Goal: Find specific page/section: Find specific page/section

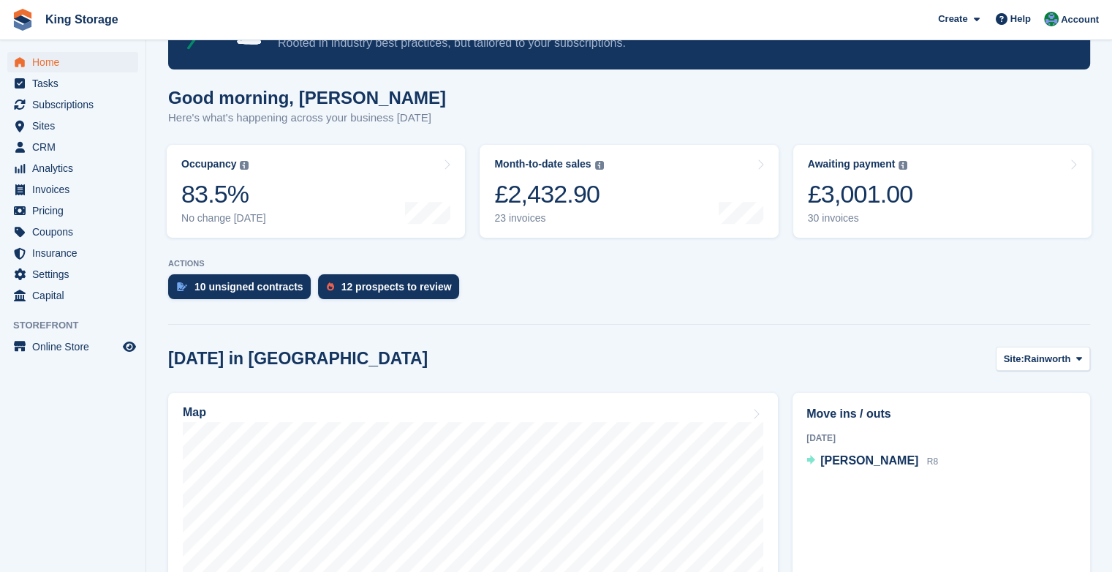
scroll to position [224, 0]
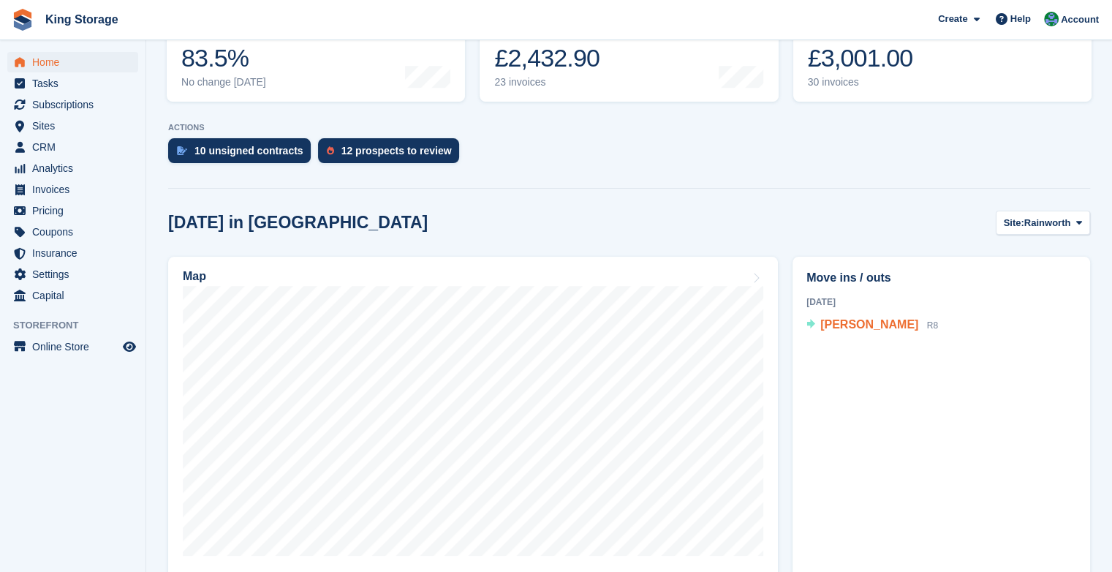
click at [836, 325] on span "Mrs Jenkins" at bounding box center [869, 324] width 98 height 12
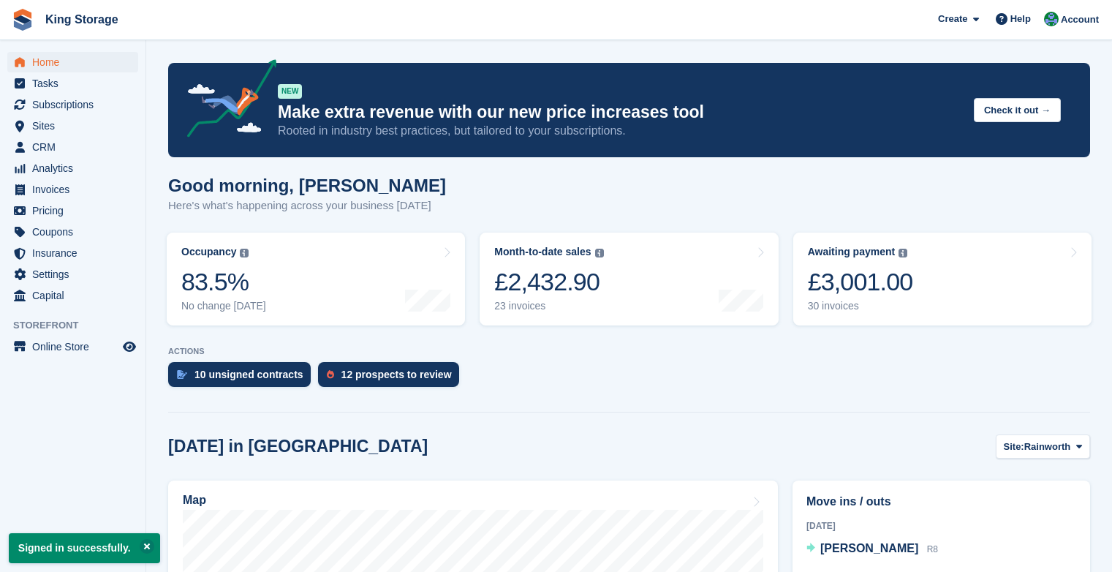
scroll to position [224, 0]
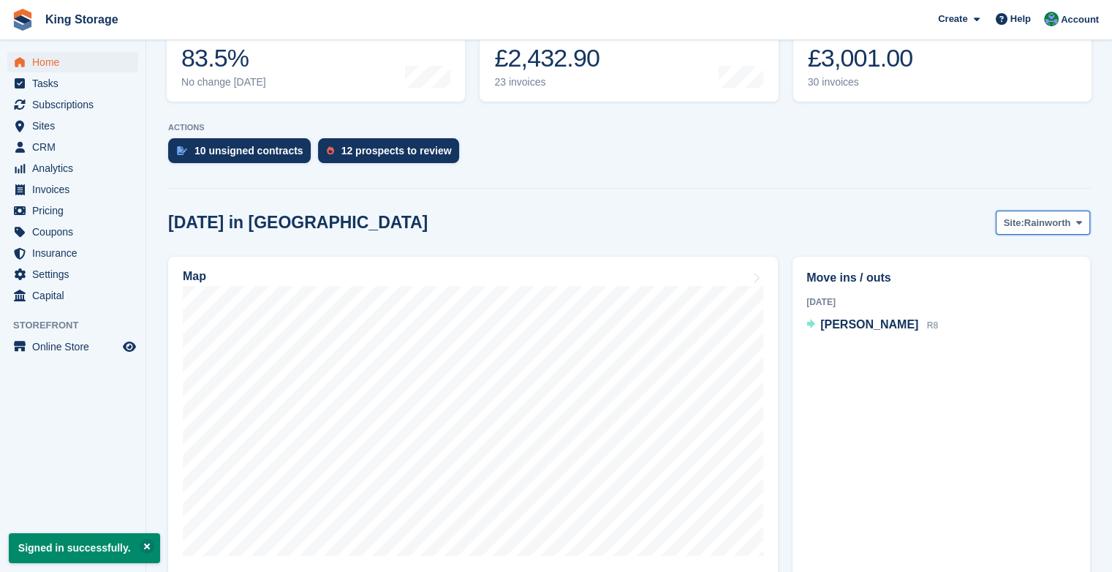
click at [1047, 221] on span "Rainworth" at bounding box center [1047, 223] width 47 height 15
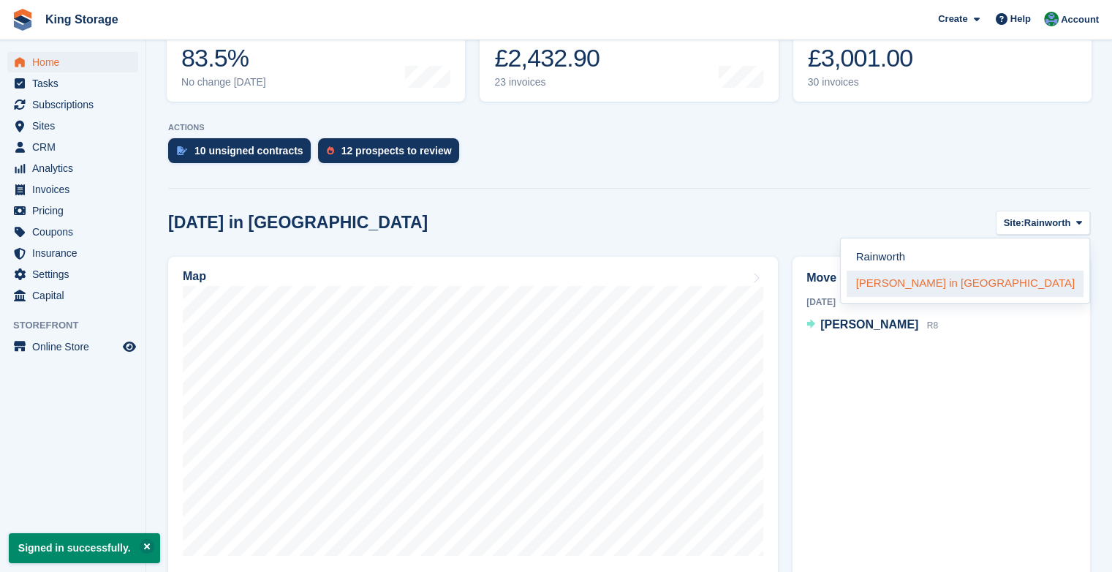
click at [983, 287] on link "[PERSON_NAME] in [GEOGRAPHIC_DATA]" at bounding box center [964, 283] width 237 height 26
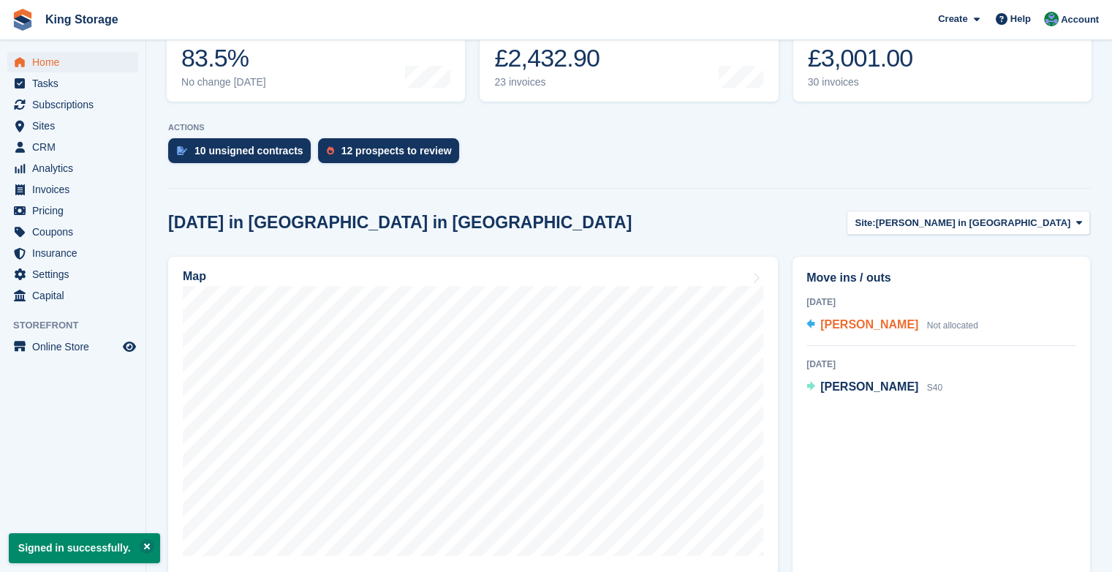
click at [885, 328] on span "David Whitehead" at bounding box center [869, 324] width 98 height 12
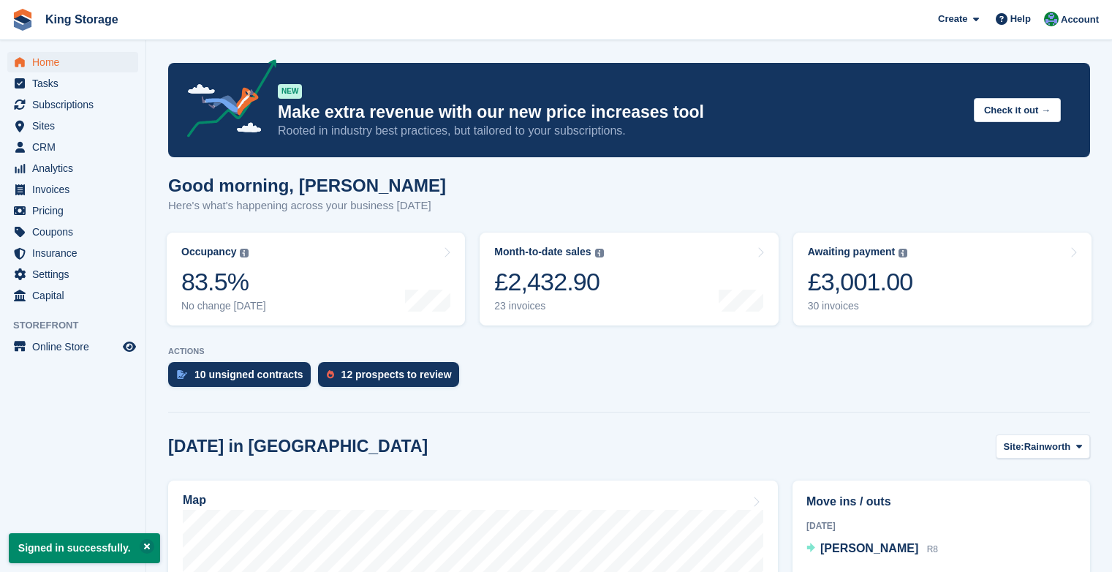
scroll to position [224, 0]
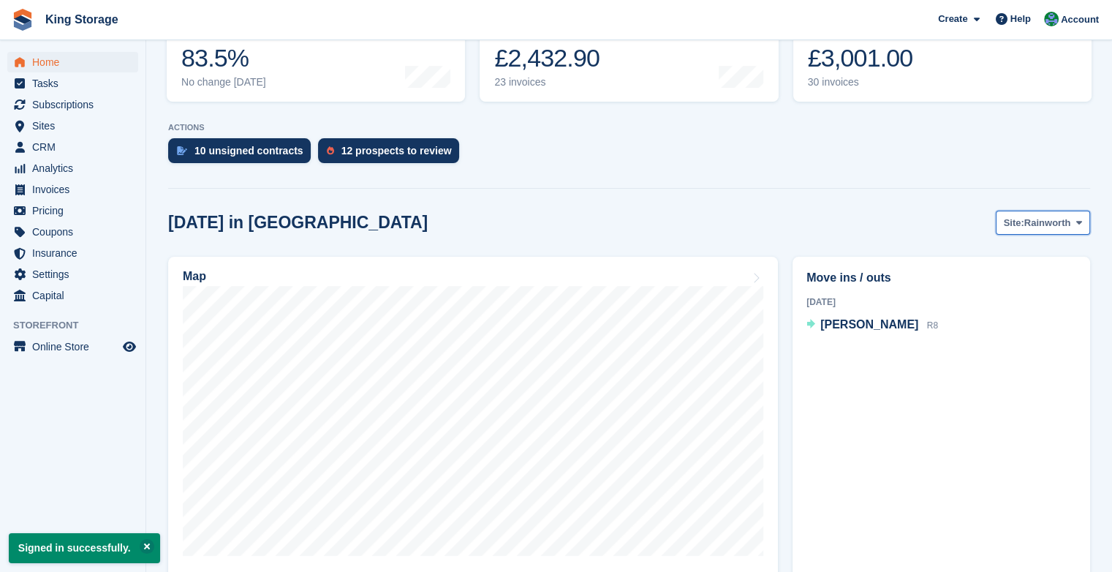
click at [1080, 218] on icon at bounding box center [1079, 223] width 6 height 10
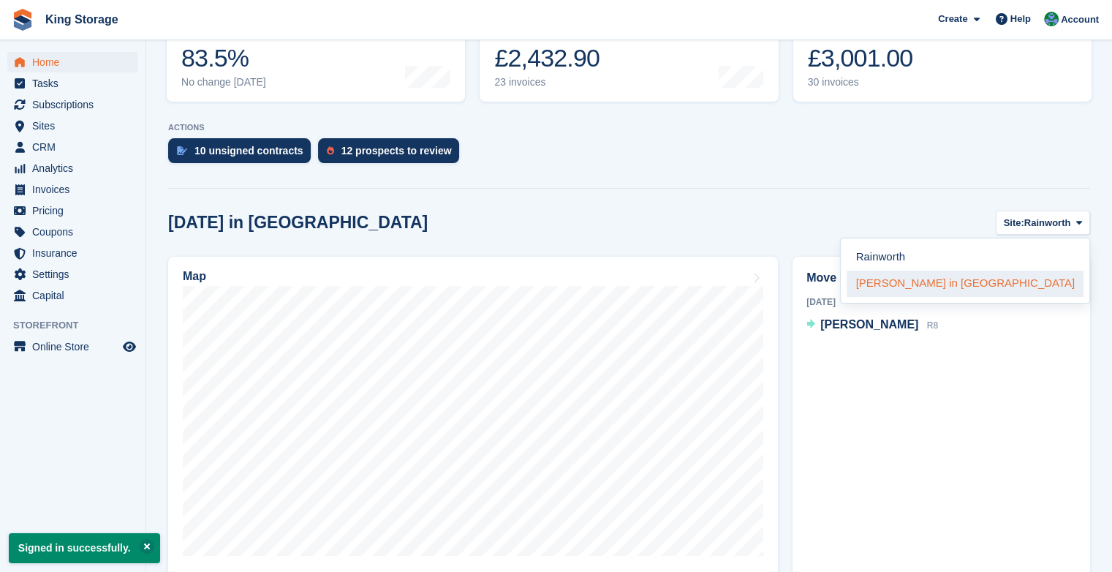
click at [986, 277] on link "[PERSON_NAME] in [GEOGRAPHIC_DATA]" at bounding box center [964, 283] width 237 height 26
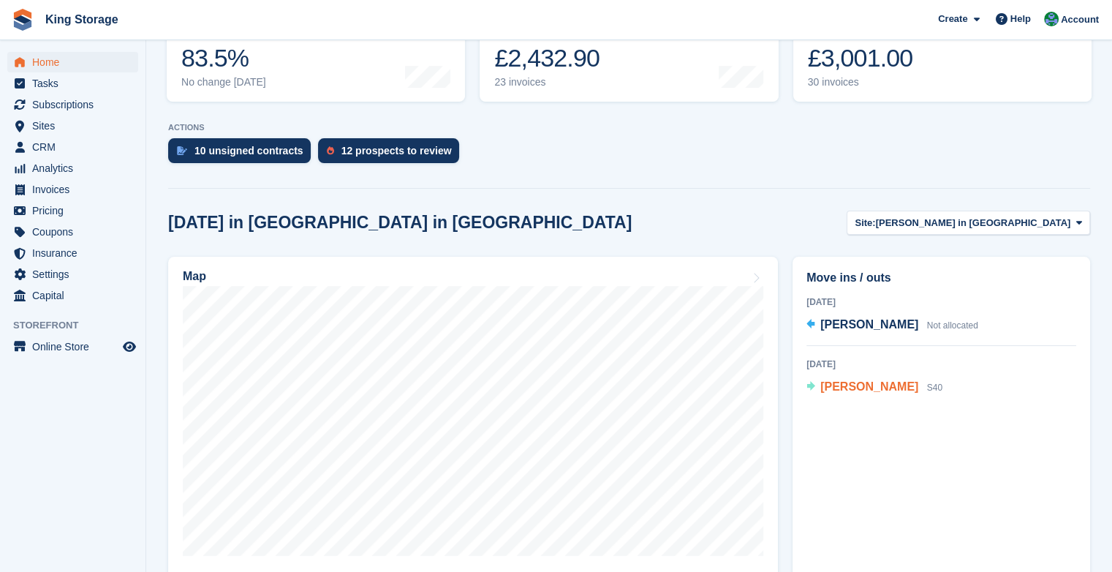
click at [872, 392] on span "[PERSON_NAME]" at bounding box center [869, 386] width 98 height 12
